Goal: Navigation & Orientation: Find specific page/section

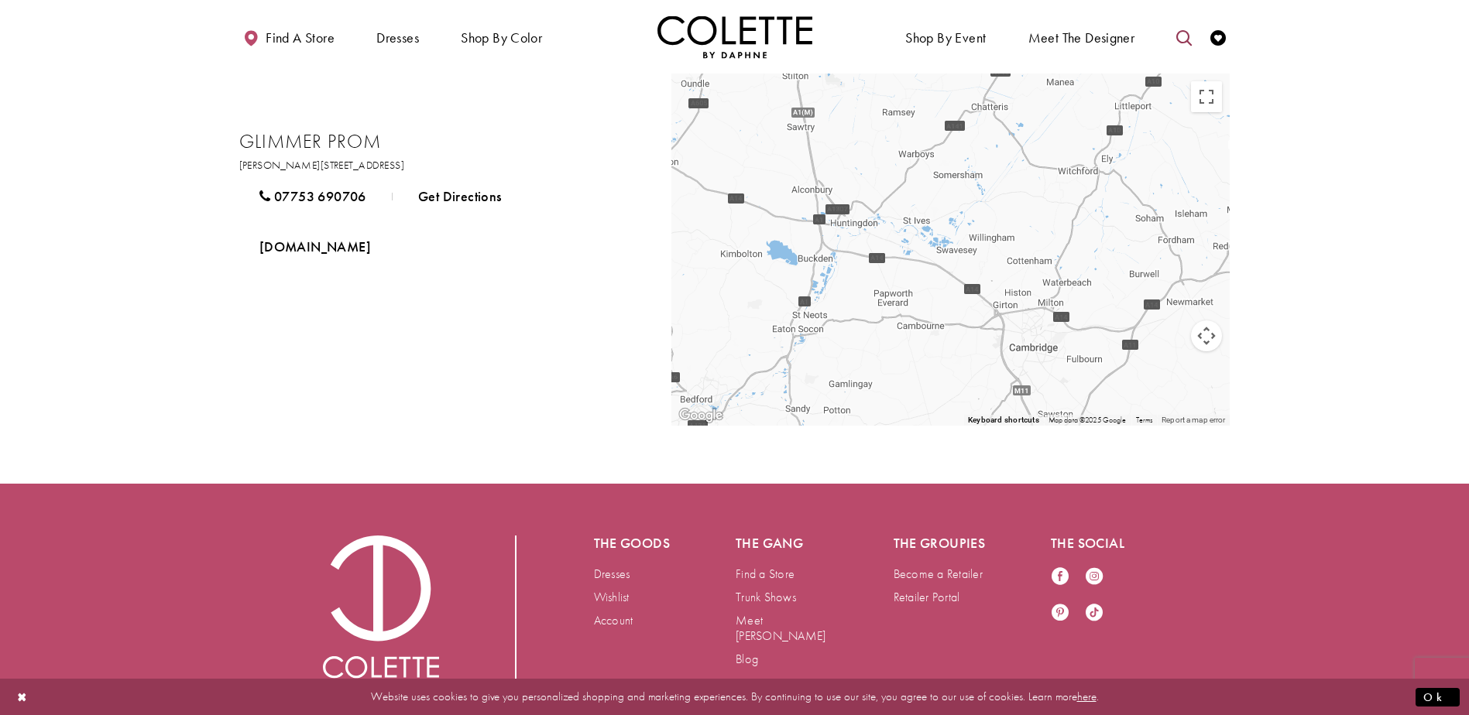
click at [1184, 39] on icon "Toggle search" at bounding box center [1183, 37] width 15 height 15
click at [613, 575] on link "Dresses" at bounding box center [612, 574] width 36 height 16
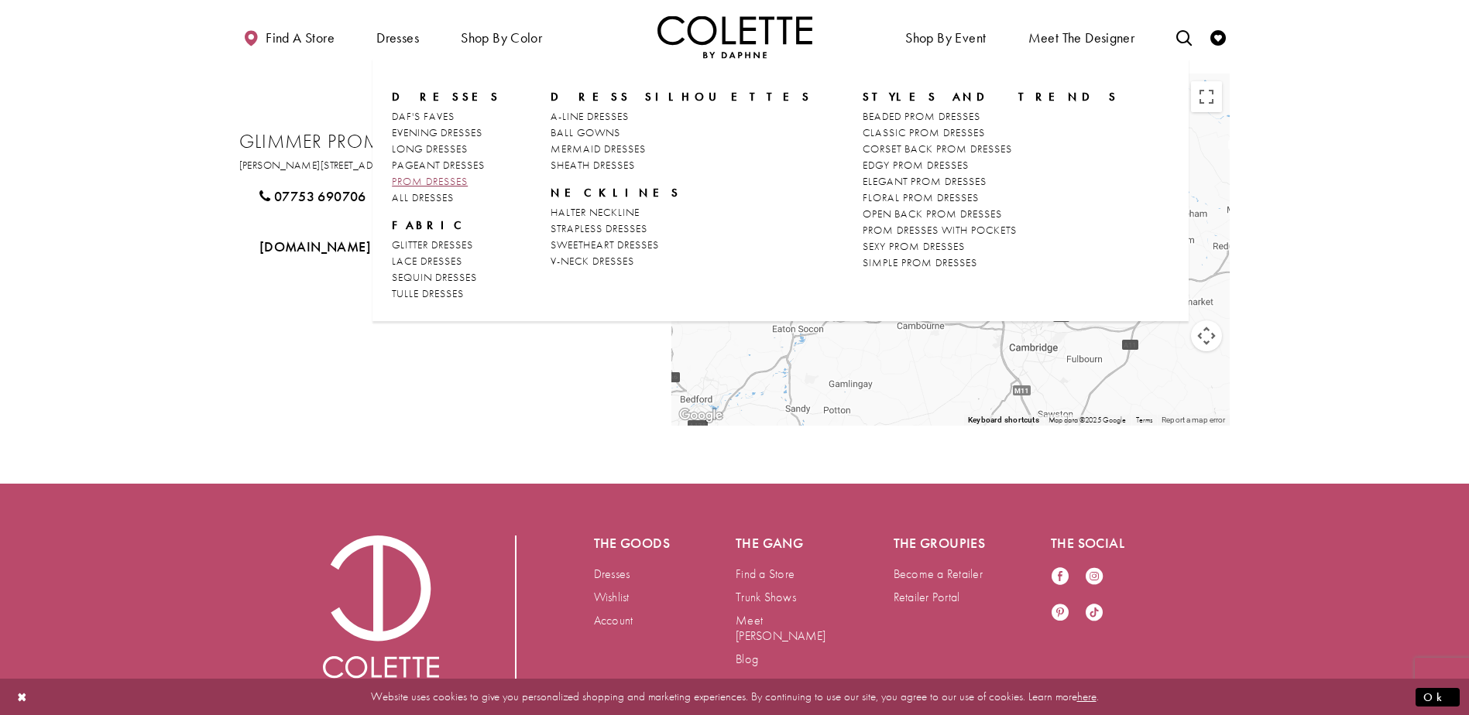
click at [456, 180] on span "PROM DRESSES" at bounding box center [430, 181] width 76 height 14
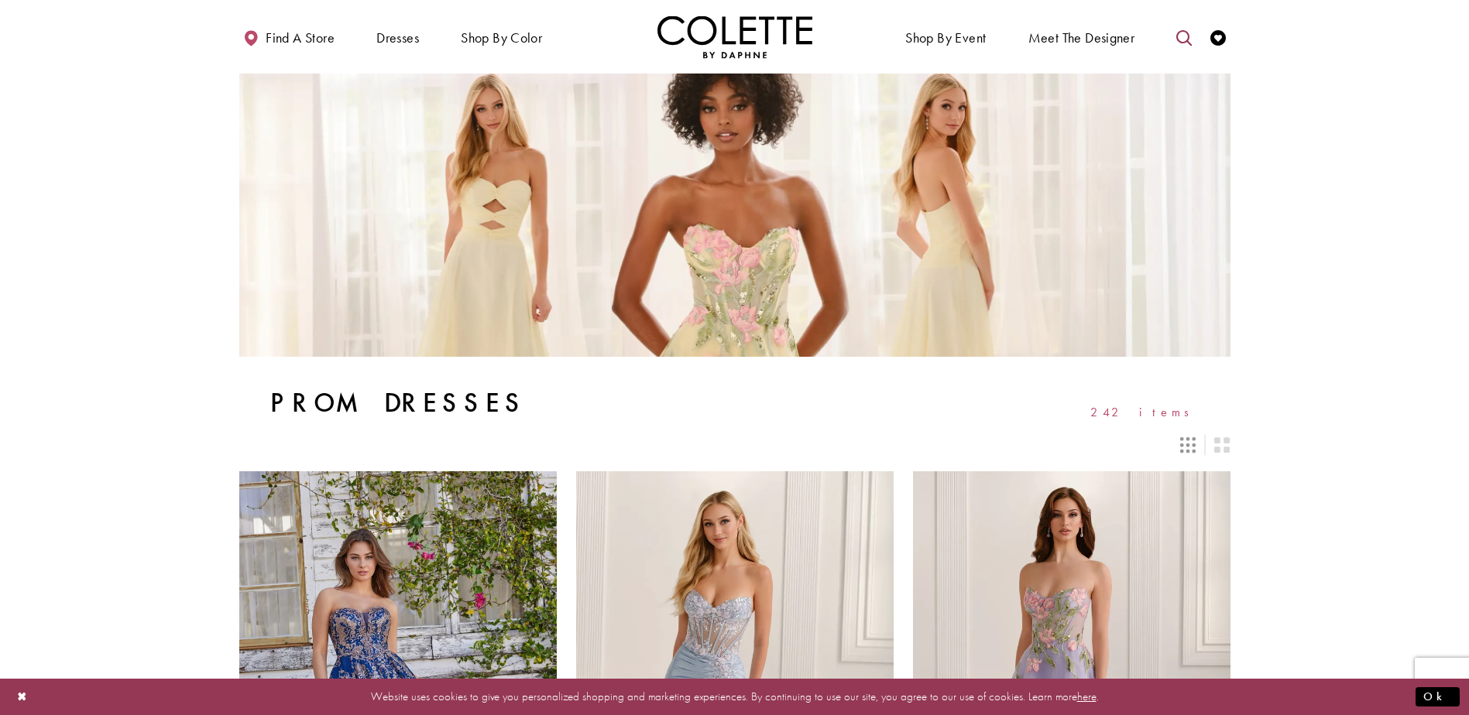
click at [1177, 40] on icon "Toggle search" at bounding box center [1183, 37] width 15 height 15
